Goal: Task Accomplishment & Management: Use online tool/utility

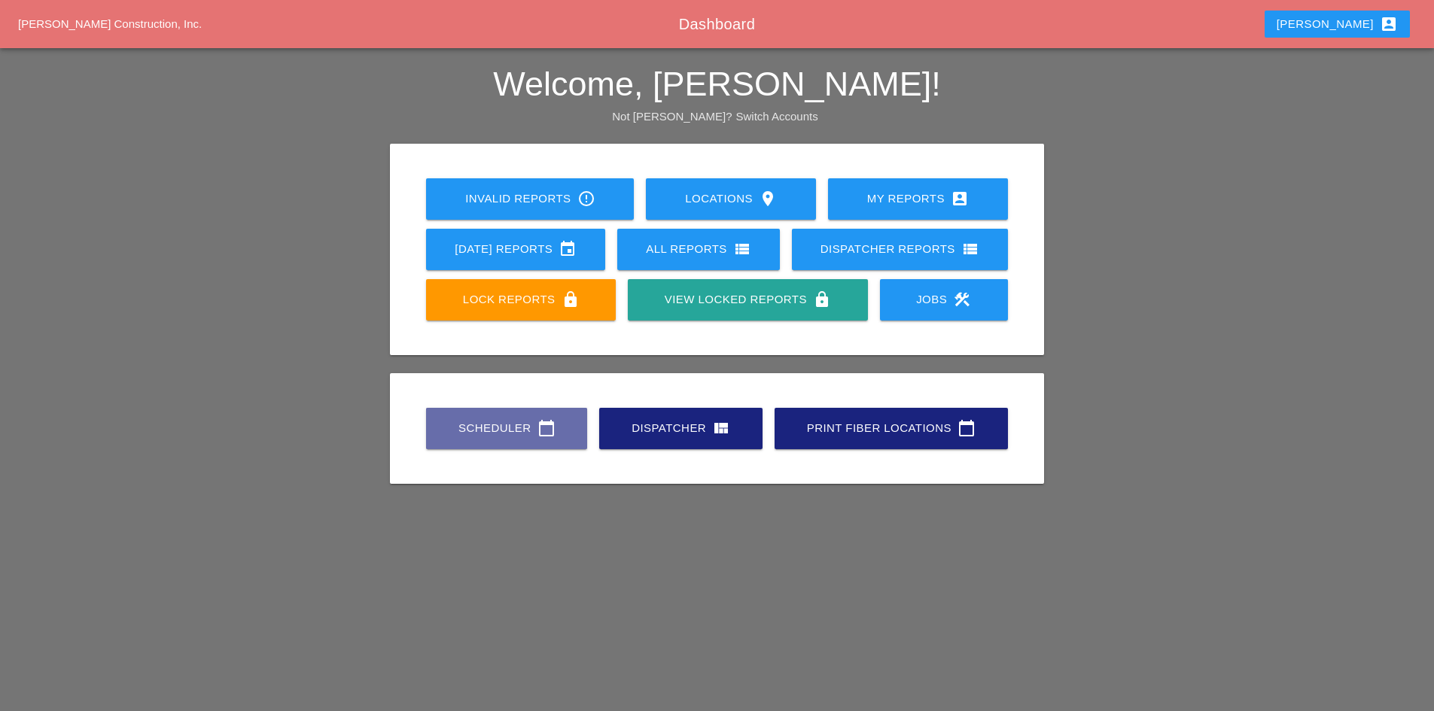
click at [505, 451] on div "Scheduler calendar_today Dispatcher view_quilt Print Fiber Locations calendar_t…" at bounding box center [717, 428] width 594 height 50
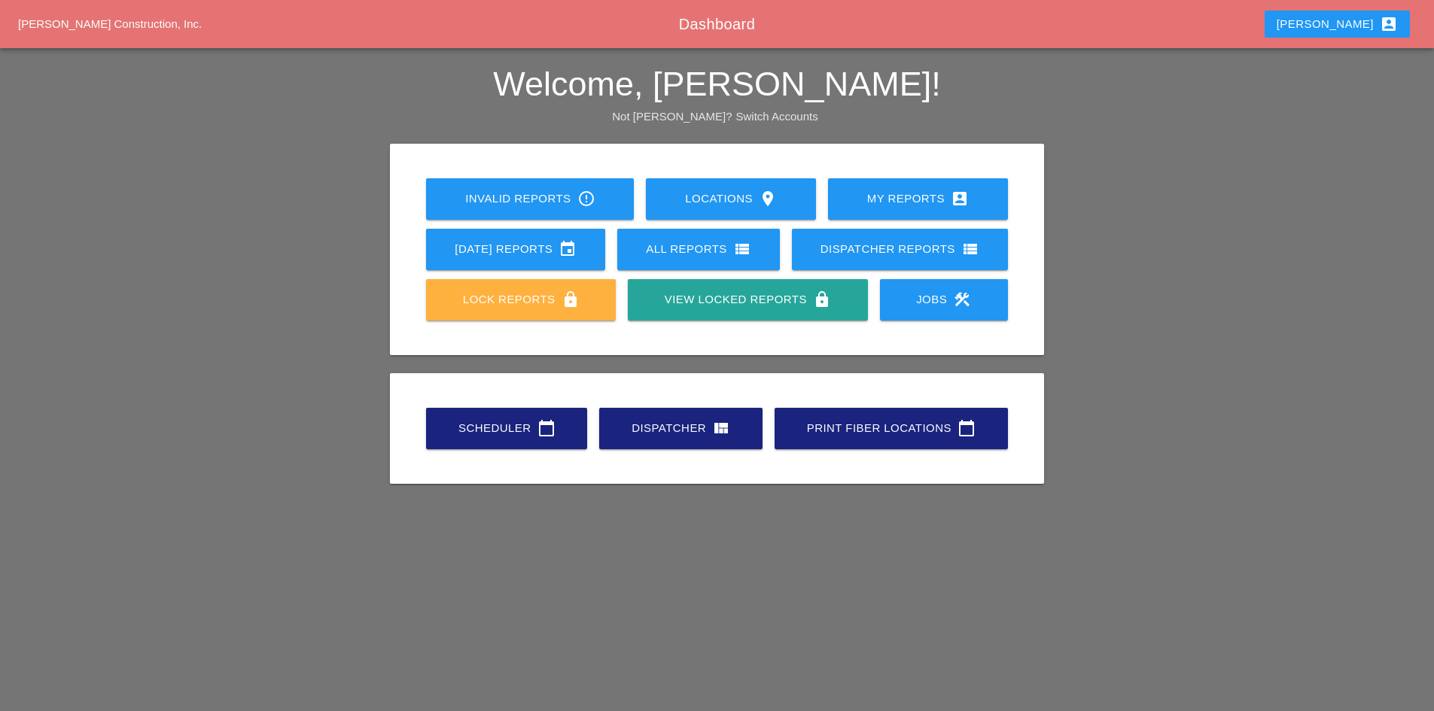
click at [516, 306] on div "Lock Reports lock" at bounding box center [520, 299] width 141 height 18
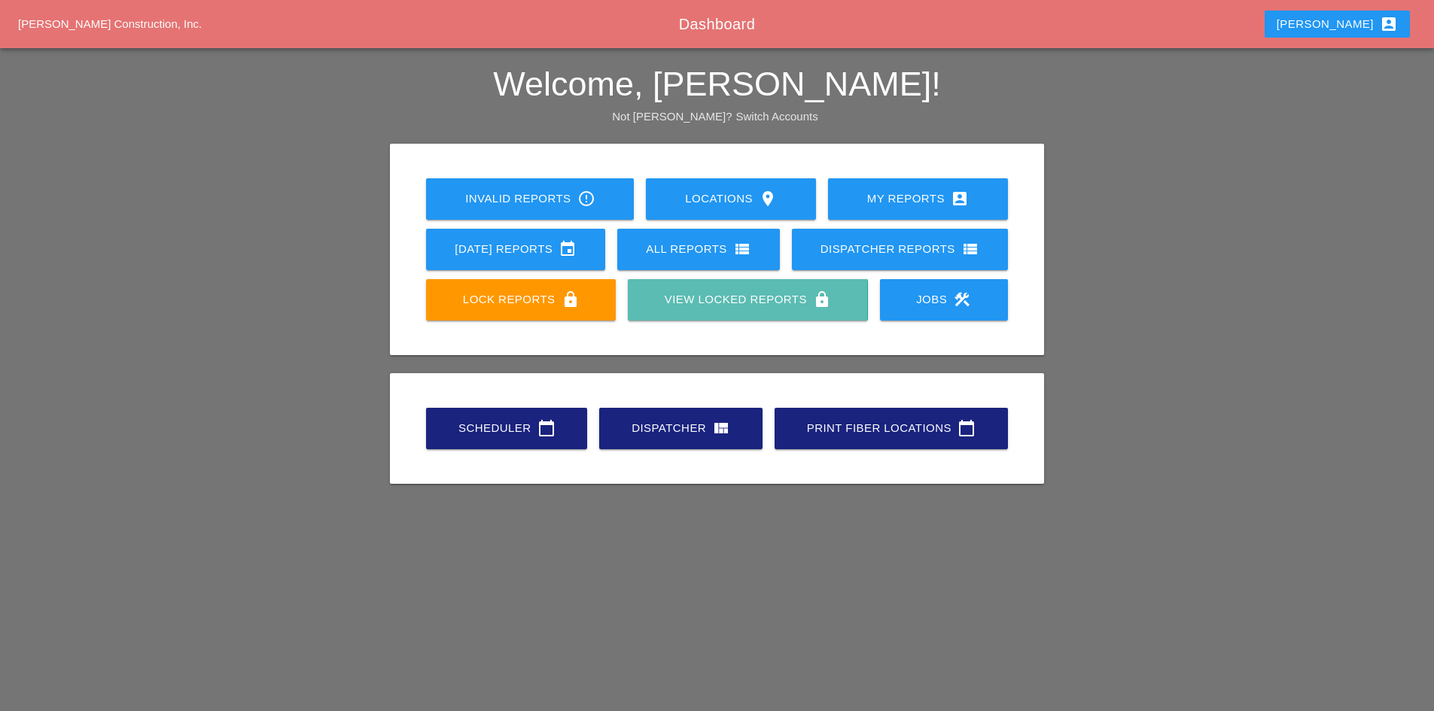
click at [671, 311] on link "View Locked Reports lock" at bounding box center [747, 299] width 239 height 41
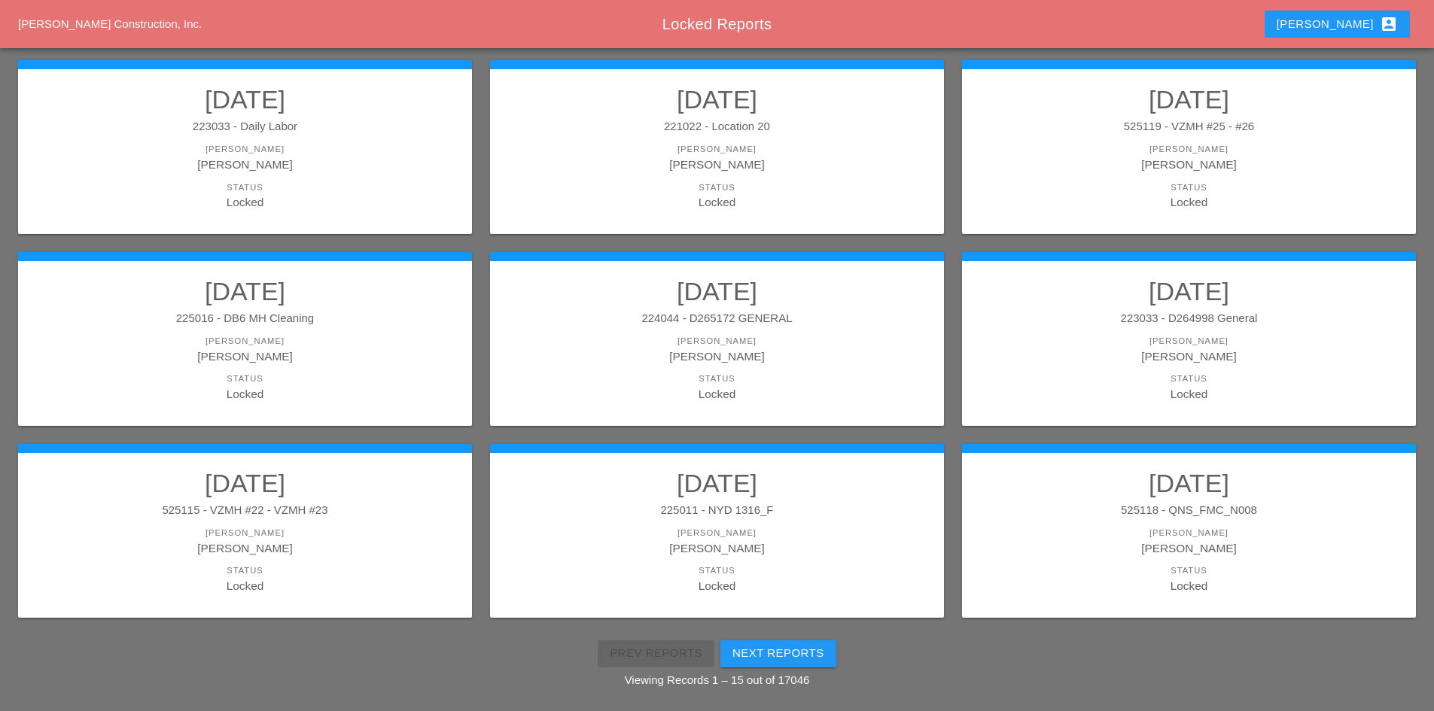
scroll to position [622, 0]
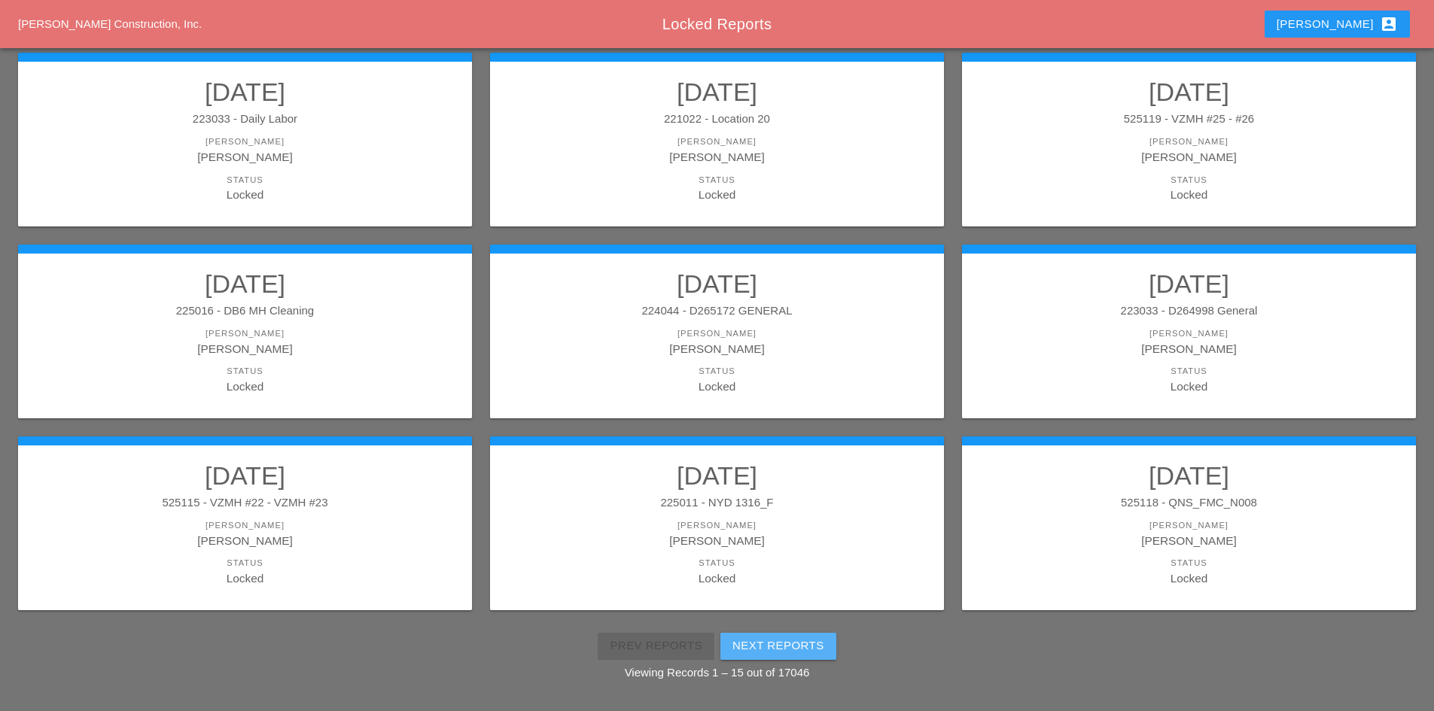
click at [759, 640] on div "Next Reports" at bounding box center [778, 645] width 92 height 17
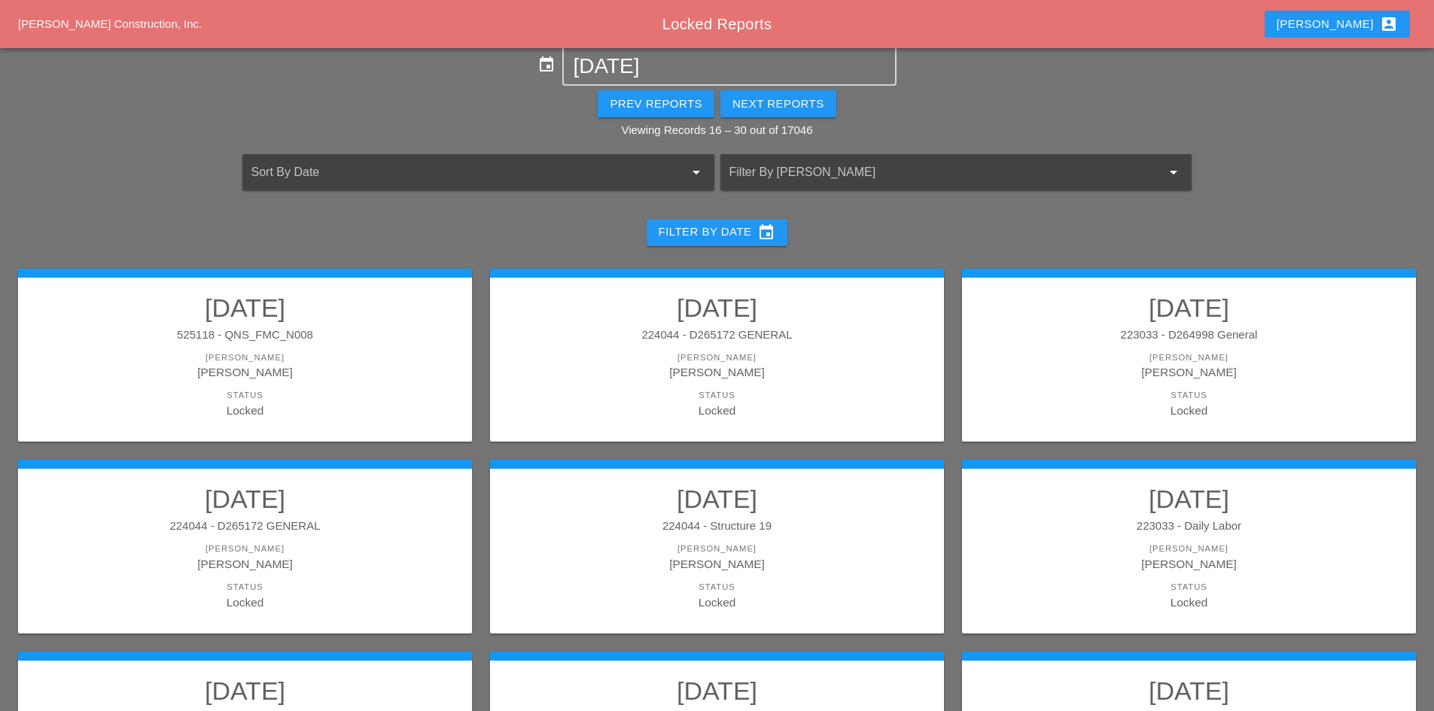
scroll to position [20, 0]
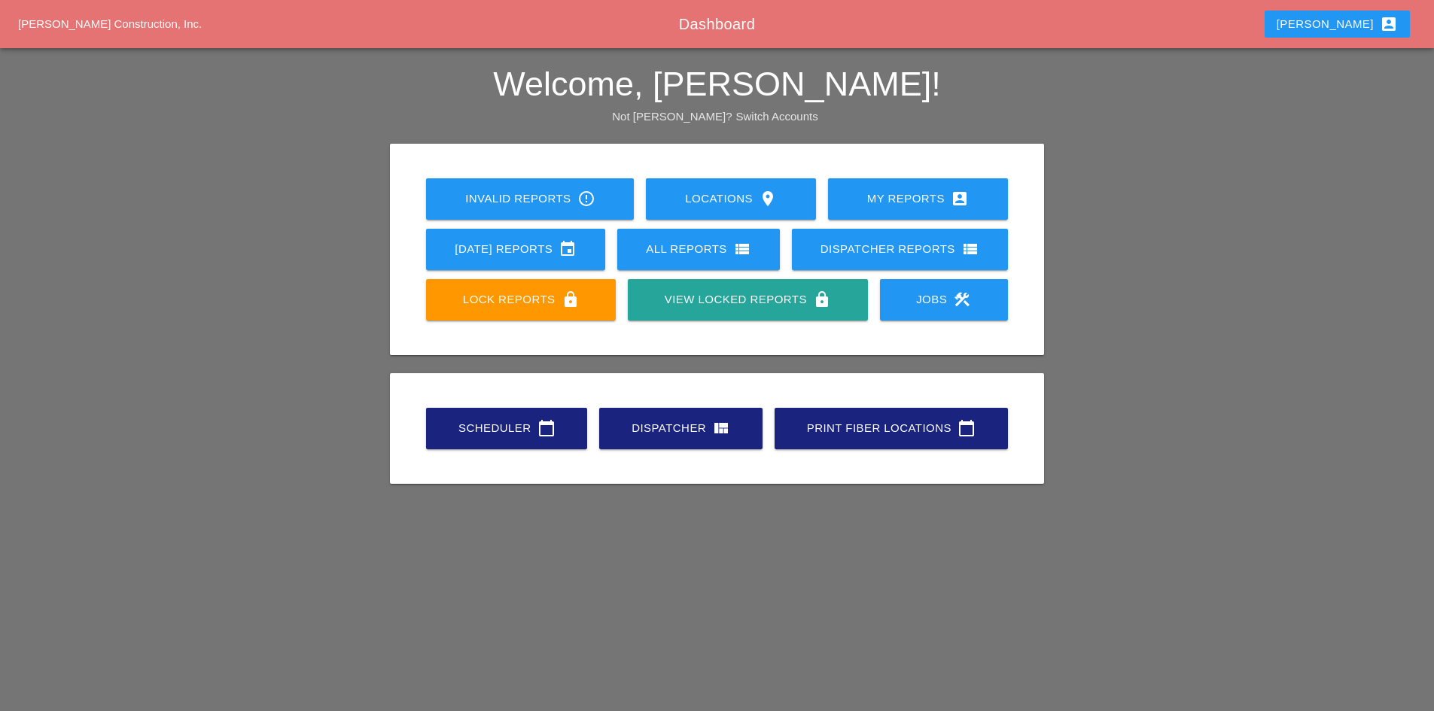
click at [695, 256] on div "All Reports view_list" at bounding box center [698, 249] width 114 height 18
click at [458, 421] on div "Scheduler calendar_today" at bounding box center [506, 428] width 113 height 18
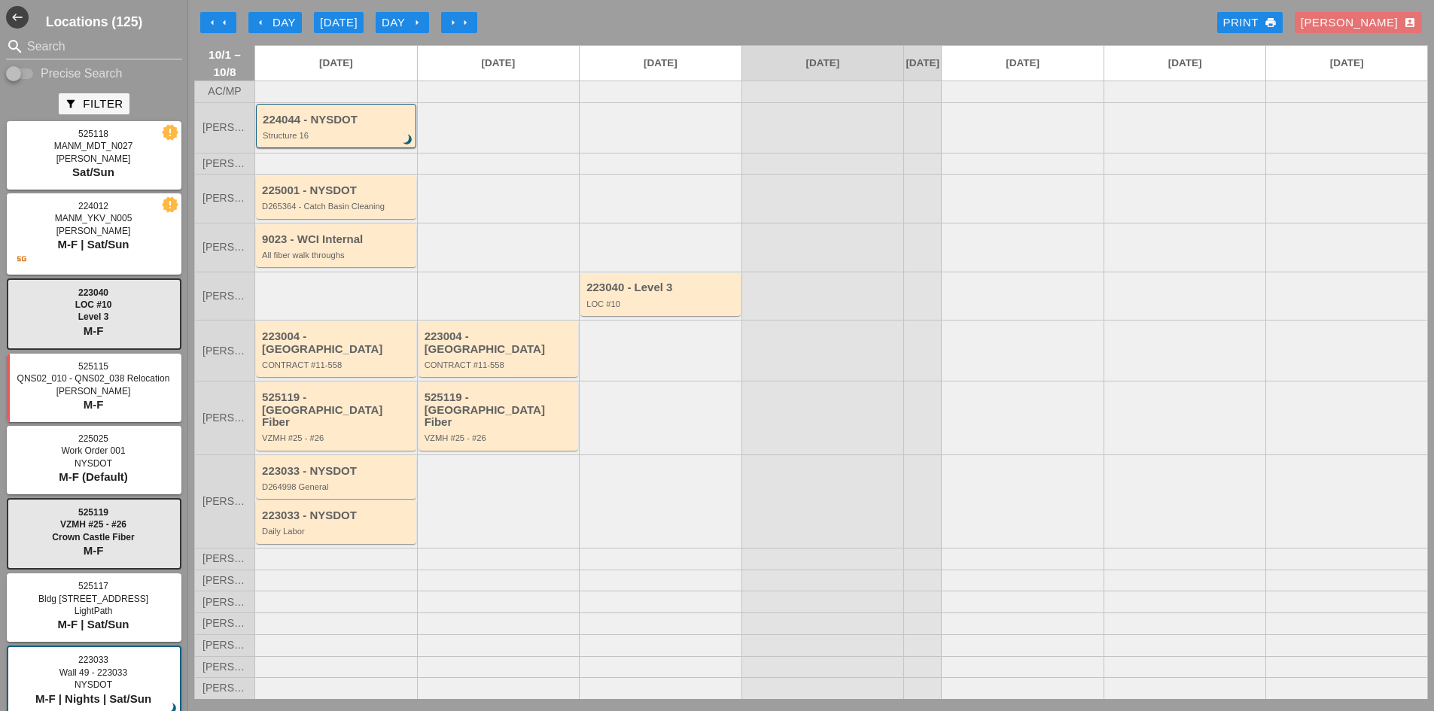
click at [269, 17] on div "arrow_left Day" at bounding box center [274, 22] width 41 height 17
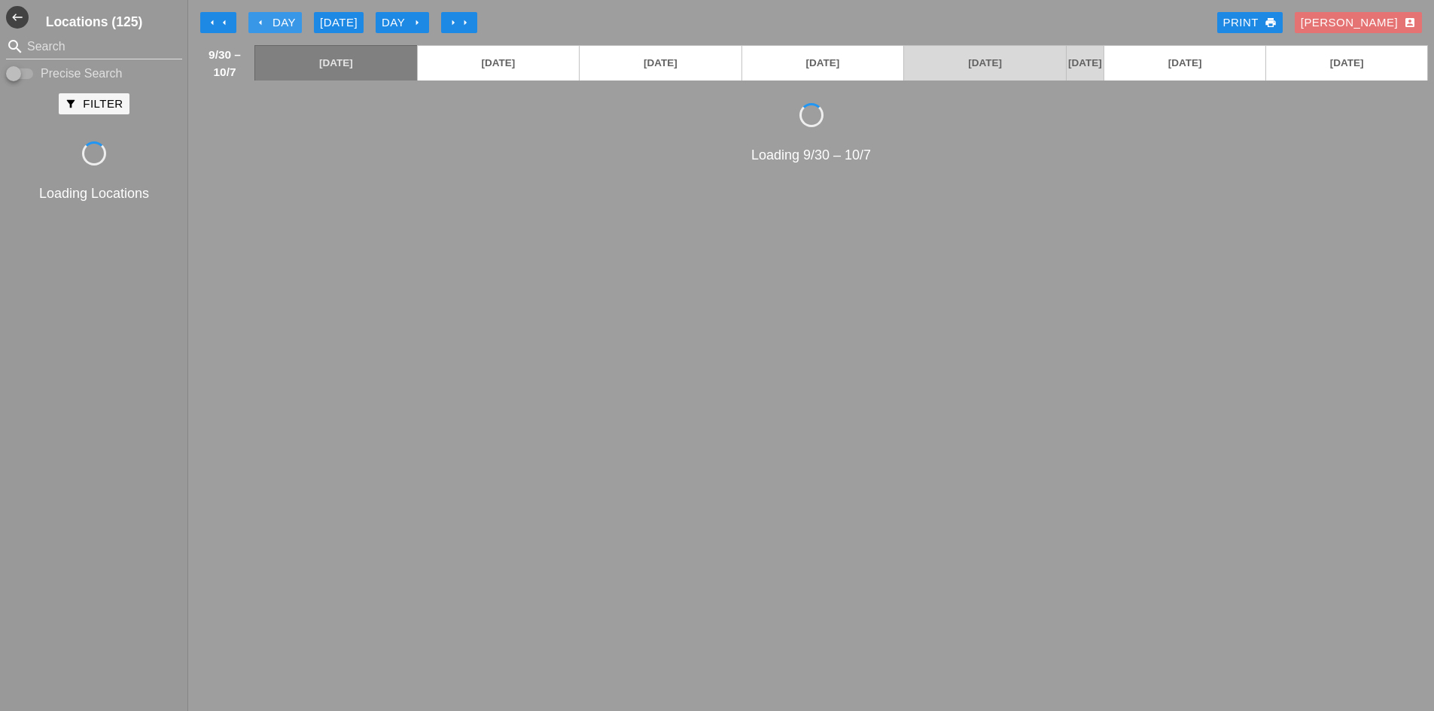
click at [269, 17] on div "arrow_left Day" at bounding box center [274, 22] width 41 height 17
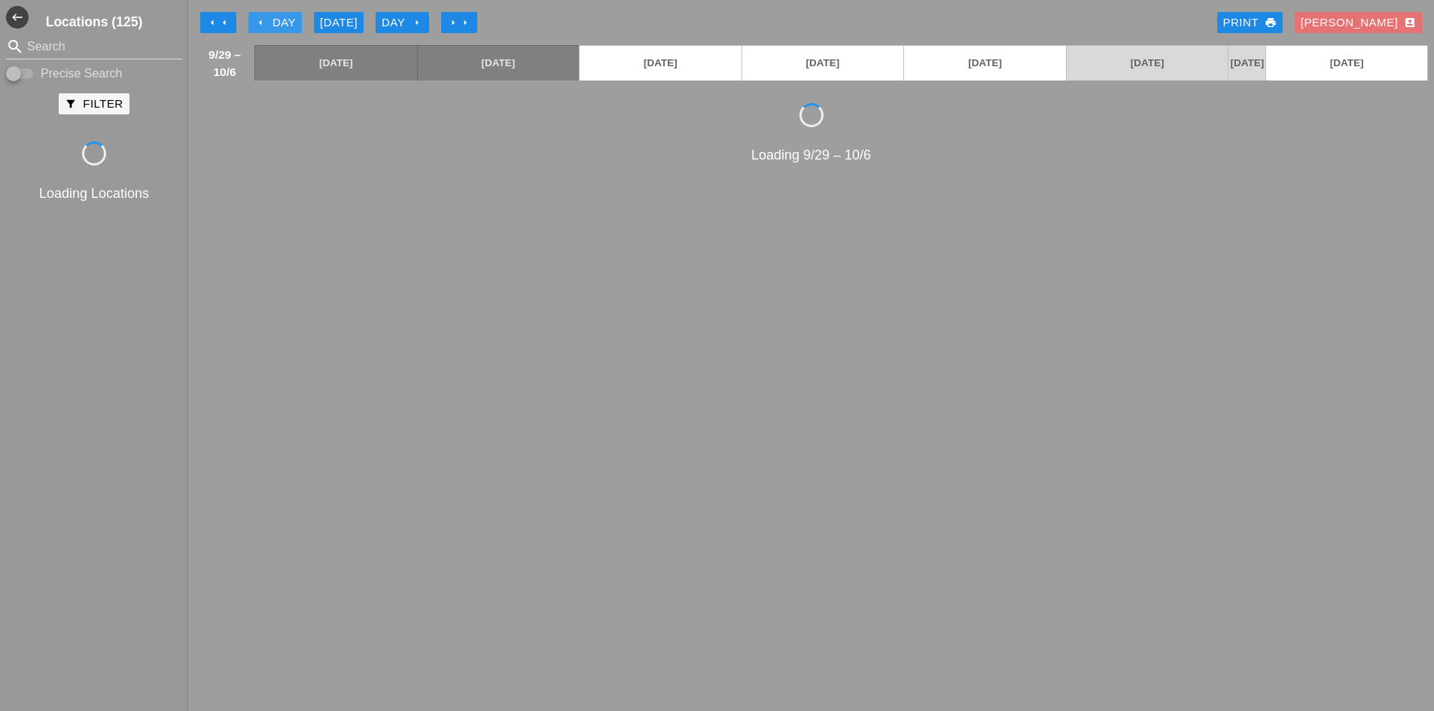
click at [269, 17] on div "arrow_left Day" at bounding box center [274, 22] width 41 height 17
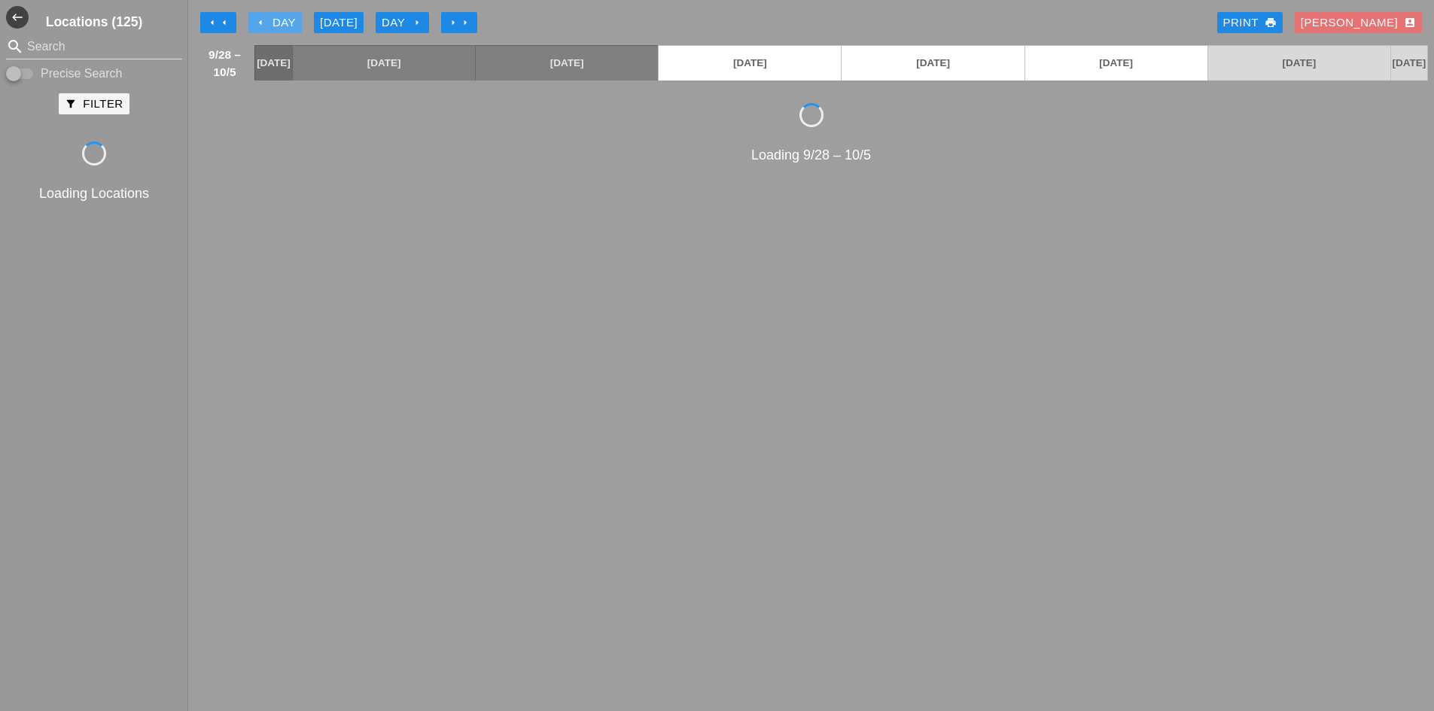
click at [269, 17] on div "arrow_left Day" at bounding box center [274, 22] width 41 height 17
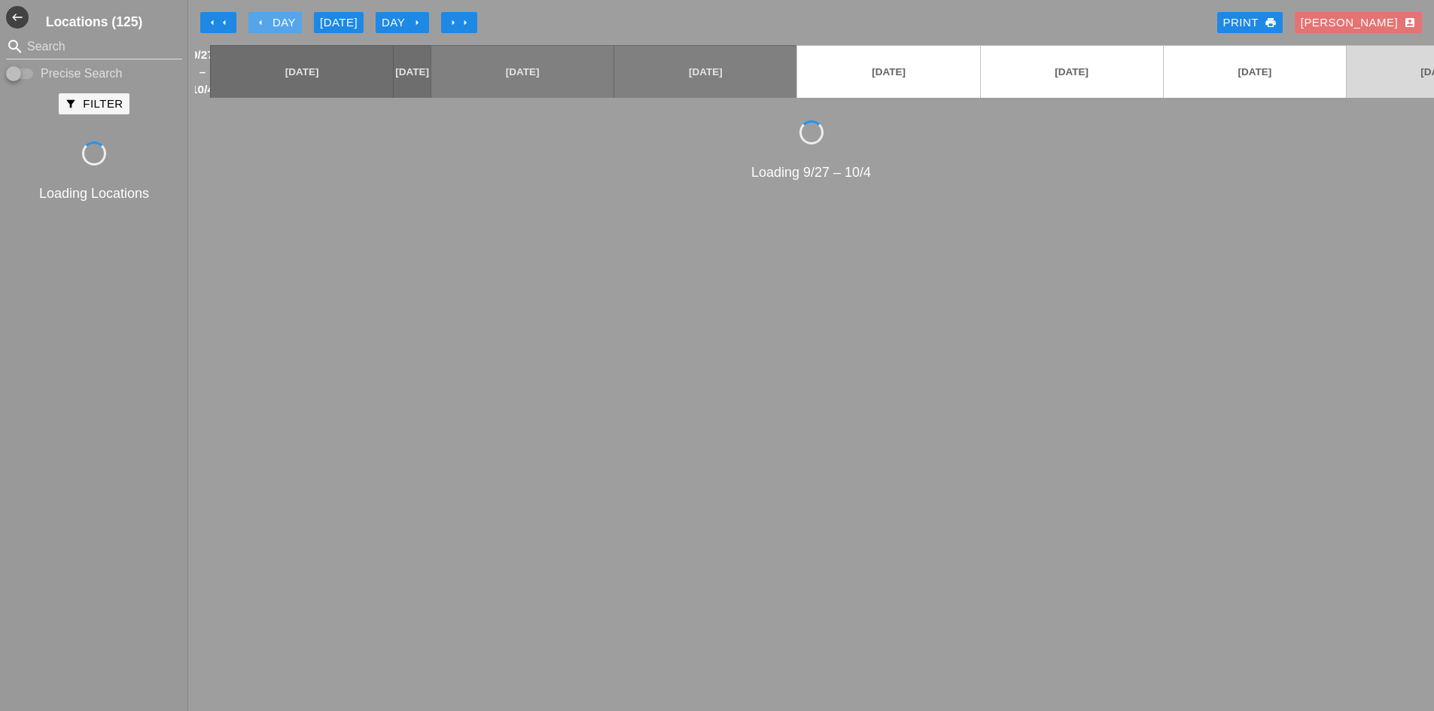
click at [269, 17] on div "arrow_left Day" at bounding box center [274, 22] width 41 height 17
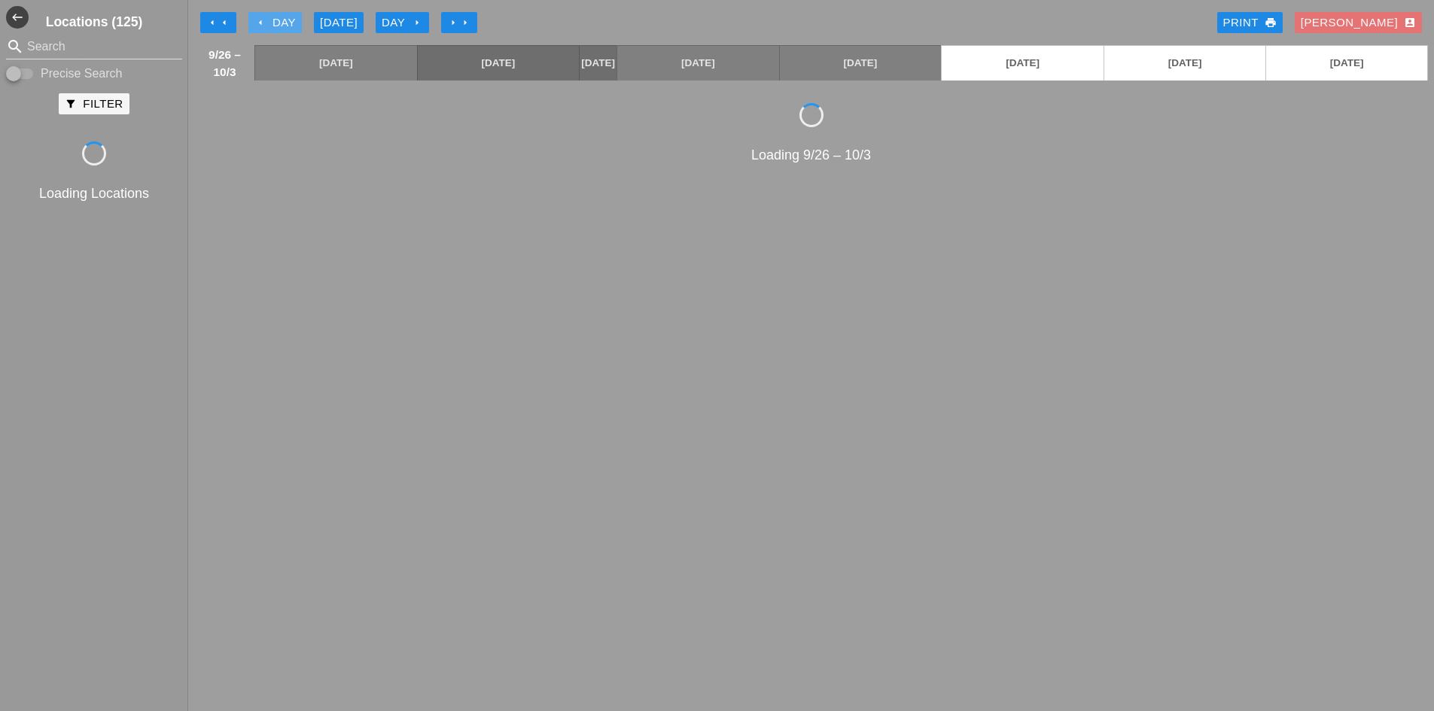
click at [269, 17] on div "arrow_left Day" at bounding box center [274, 22] width 41 height 17
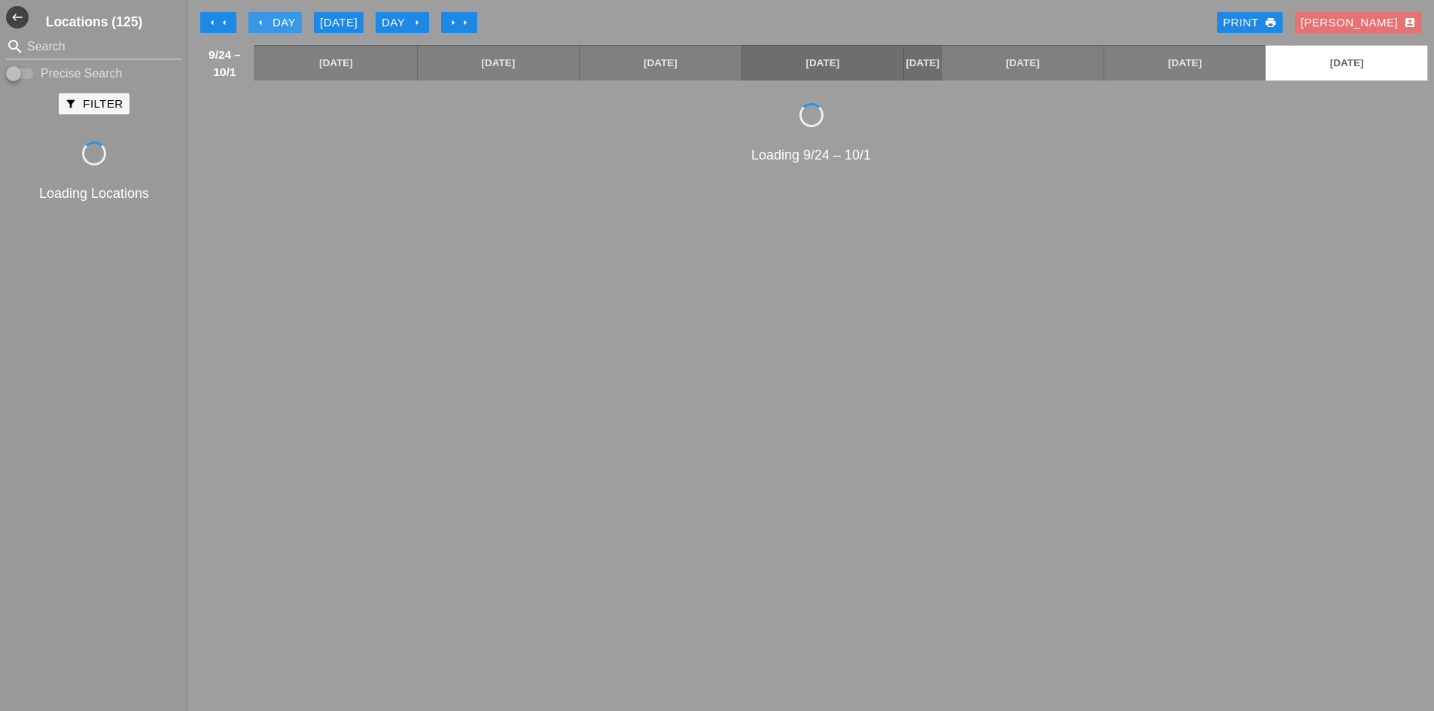
click at [269, 17] on div "arrow_left Day" at bounding box center [274, 22] width 41 height 17
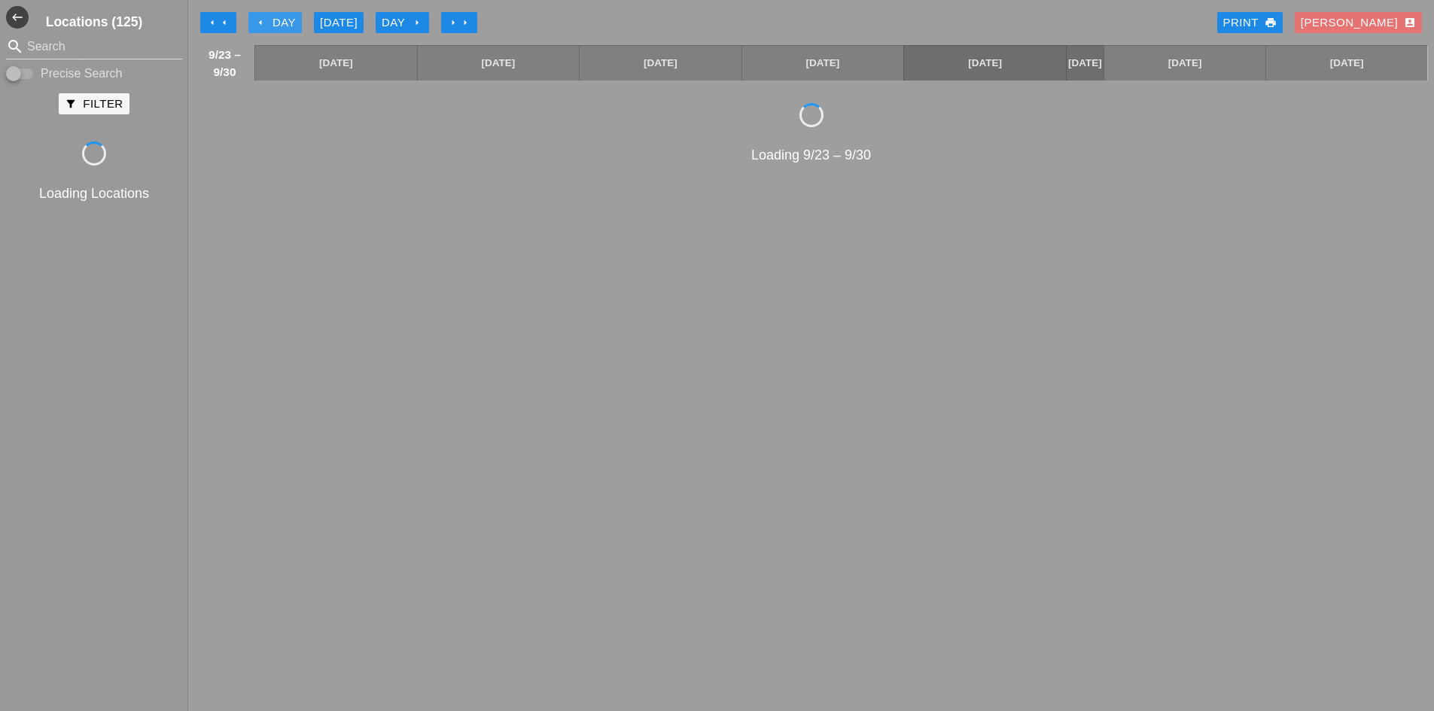
click at [269, 17] on div "arrow_left Day" at bounding box center [274, 22] width 41 height 17
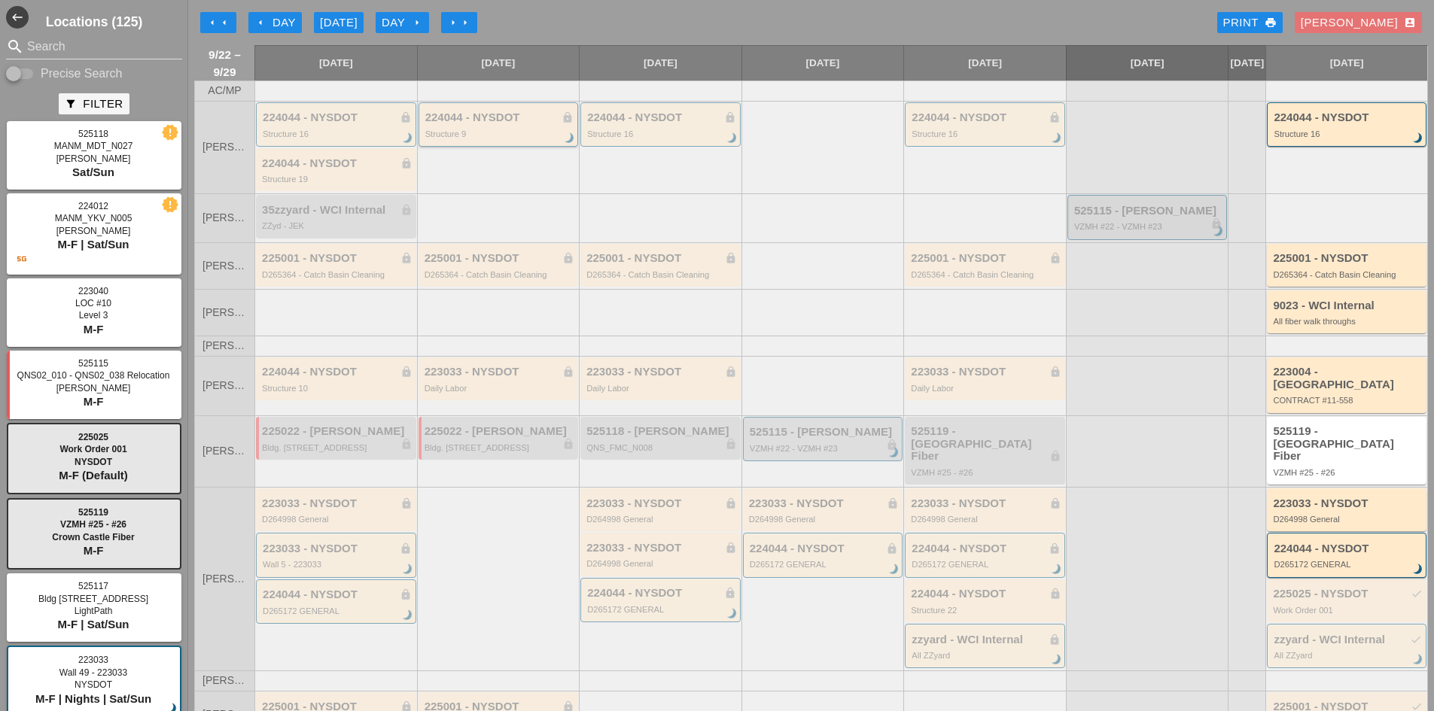
click at [529, 138] on div "Structure 9" at bounding box center [499, 133] width 149 height 9
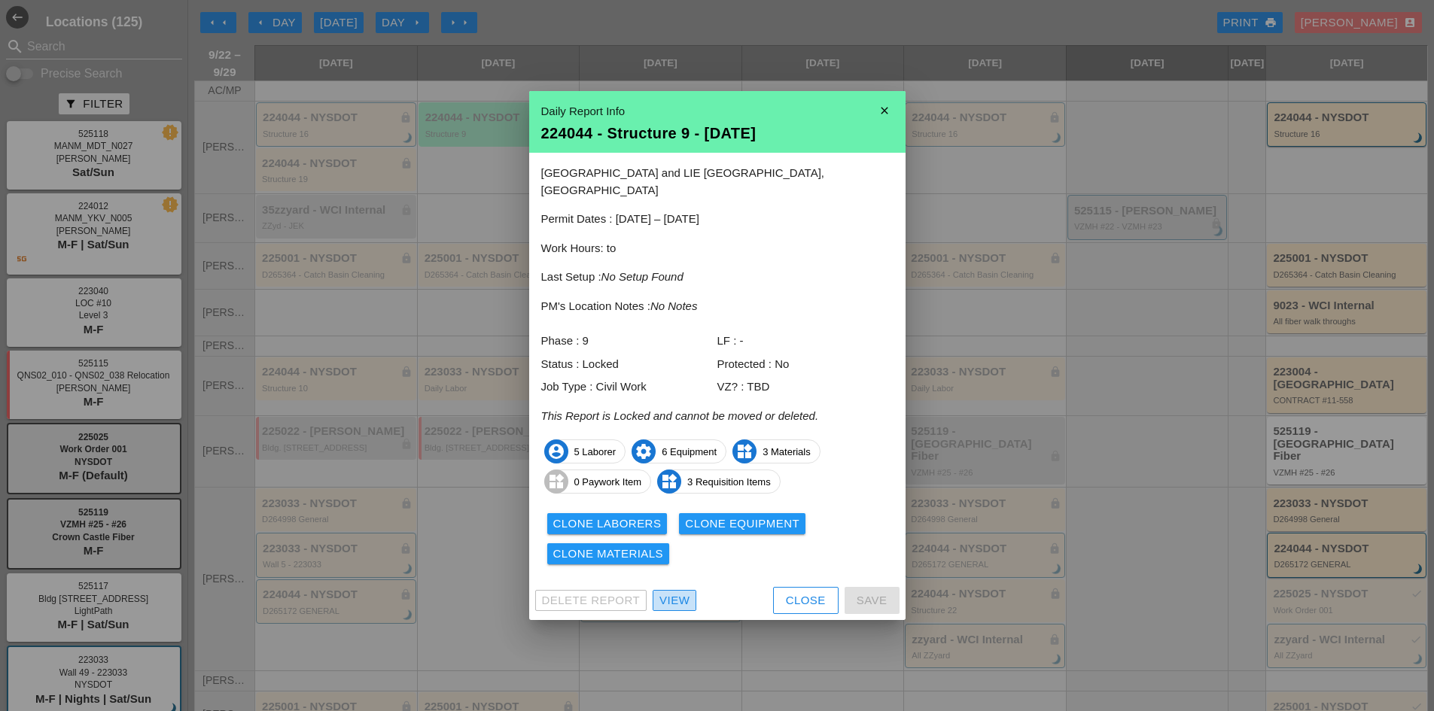
click at [671, 598] on div "View" at bounding box center [674, 600] width 30 height 17
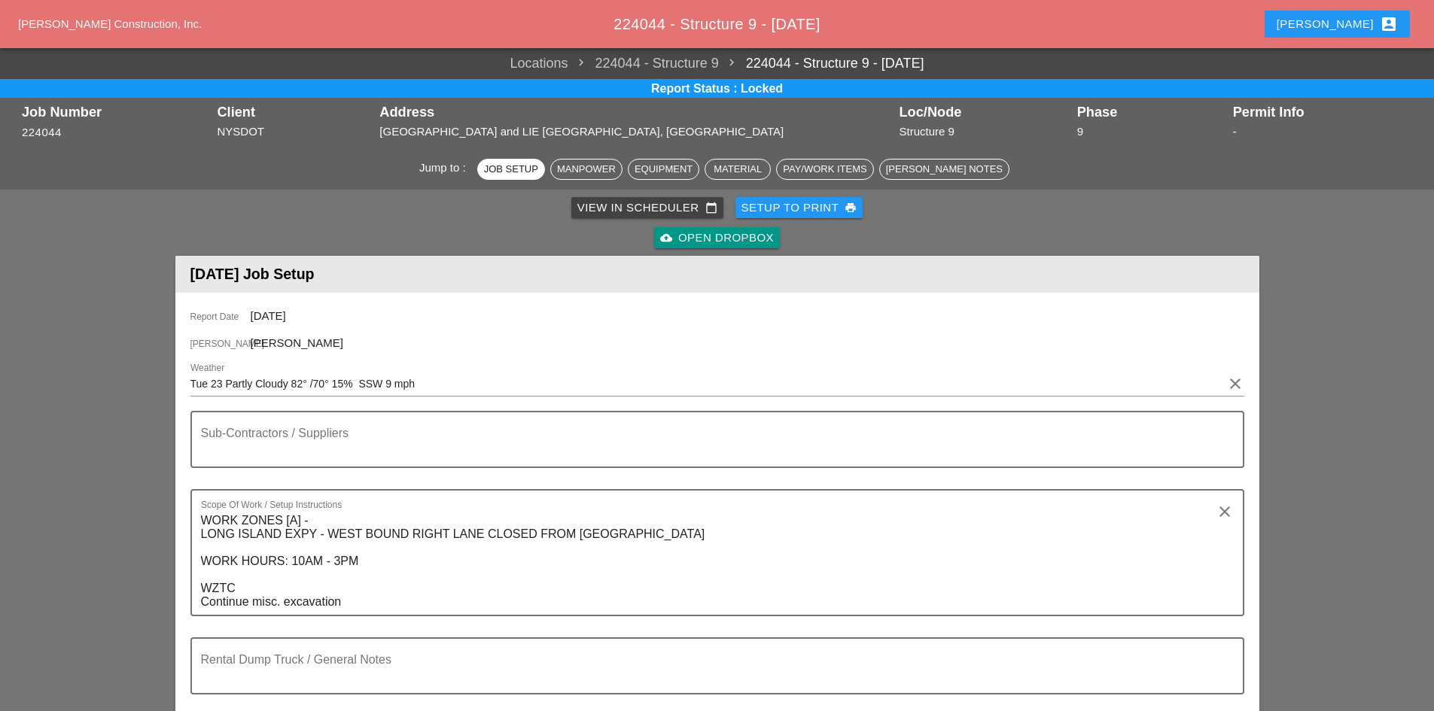
click at [713, 232] on div "cloud_upload Open Dropbox" at bounding box center [717, 238] width 114 height 17
